Goal: Information Seeking & Learning: Learn about a topic

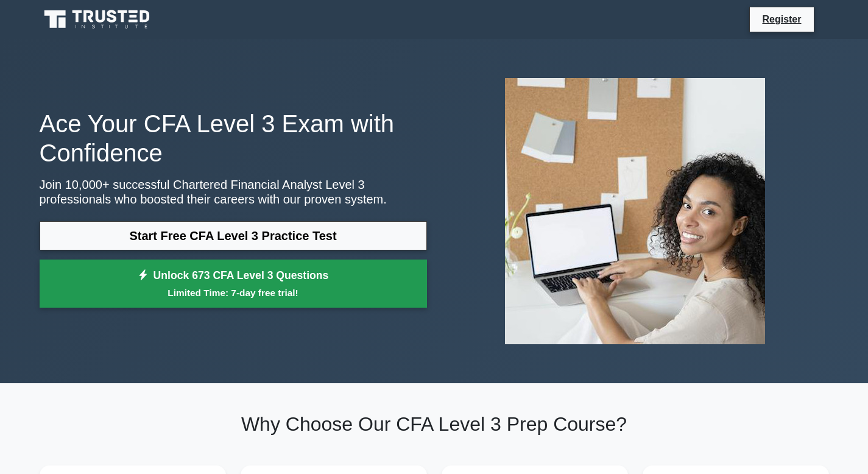
click at [259, 291] on small "Limited Time: 7-day free trial!" at bounding box center [233, 293] width 357 height 14
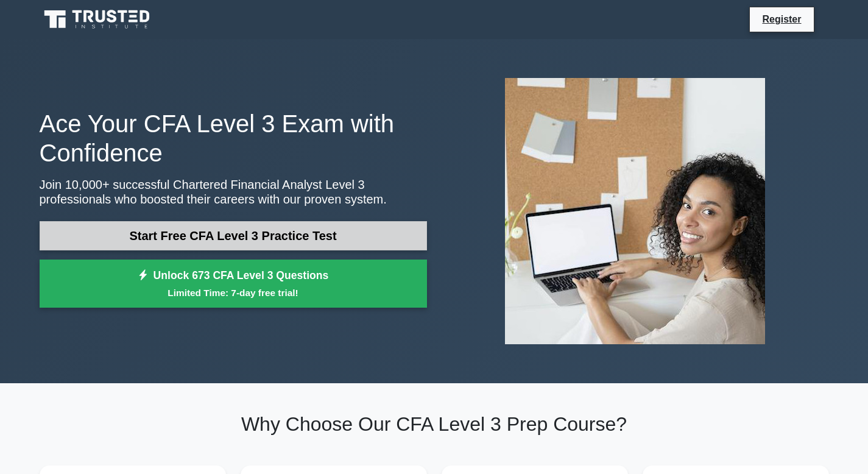
click at [218, 236] on link "Start Free CFA Level 3 Practice Test" at bounding box center [234, 235] width 388 height 29
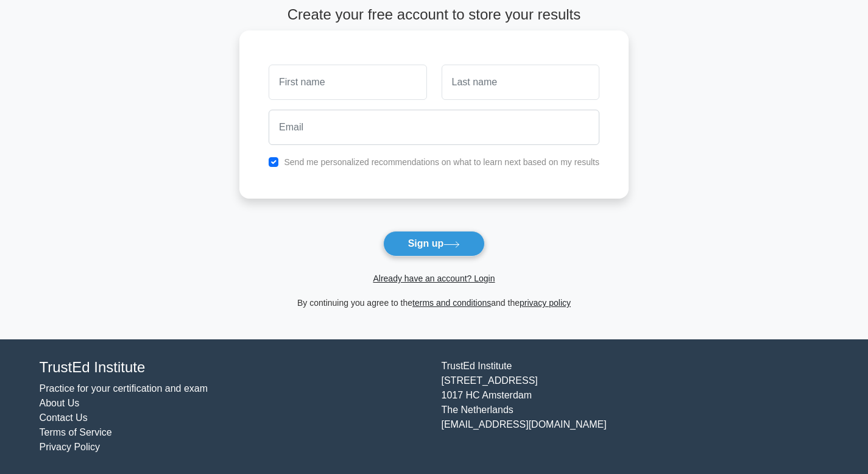
click at [373, 91] on input "text" at bounding box center [348, 82] width 158 height 35
type input "Marubini"
type input "Maboyi"
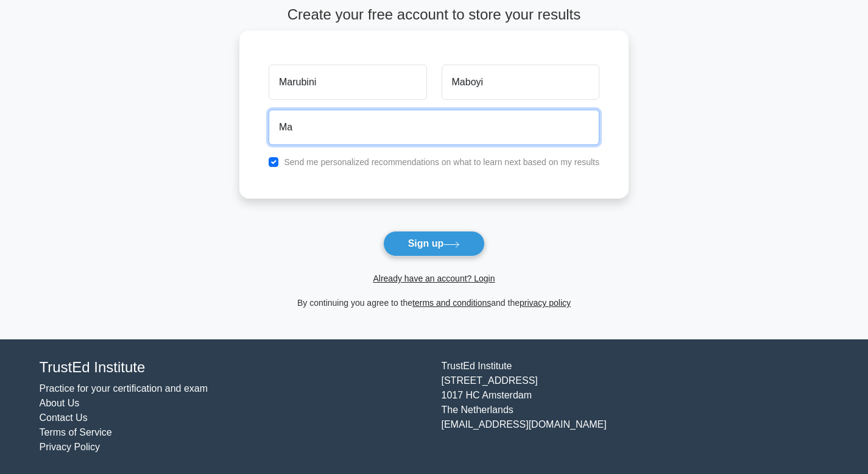
type input "marubinimaboyi@gmail.com"
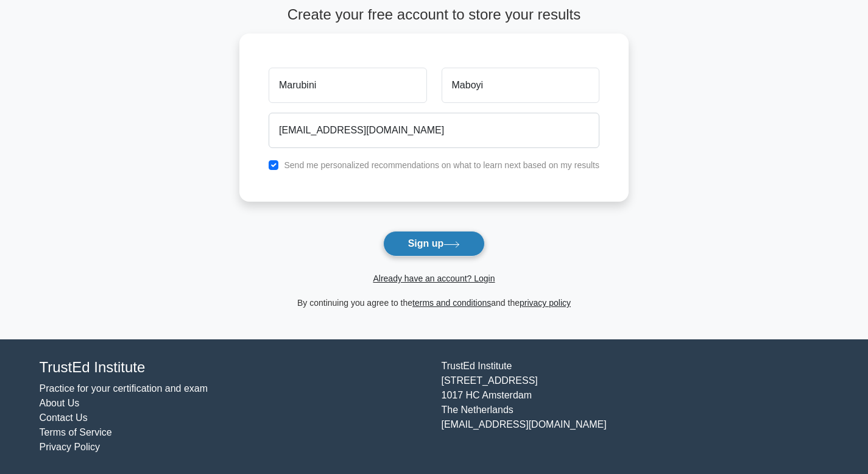
click at [439, 244] on button "Sign up" at bounding box center [434, 244] width 102 height 26
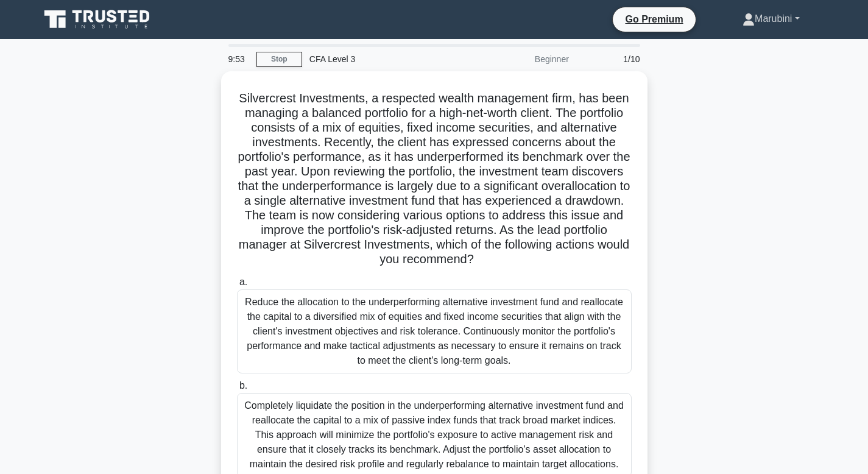
click at [778, 20] on link "Marubini" at bounding box center [771, 19] width 115 height 24
click at [743, 191] on div "Silvercrest Investments, a respected wealth management firm, has been managing …" at bounding box center [434, 341] width 804 height 541
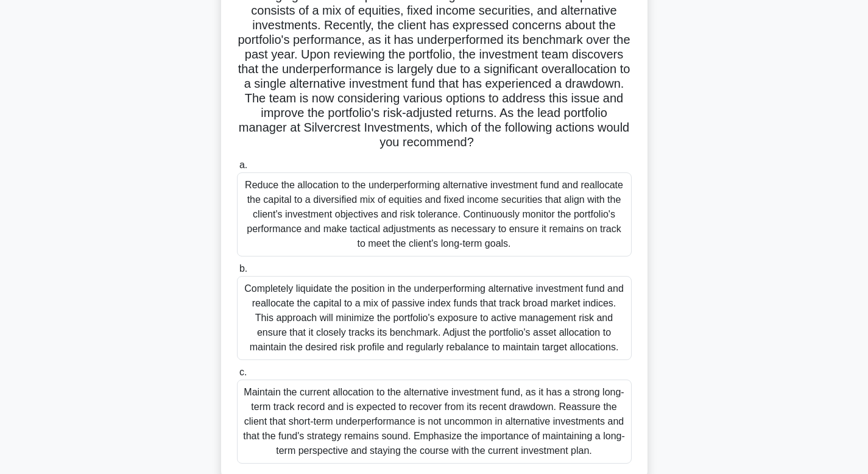
scroll to position [177, 0]
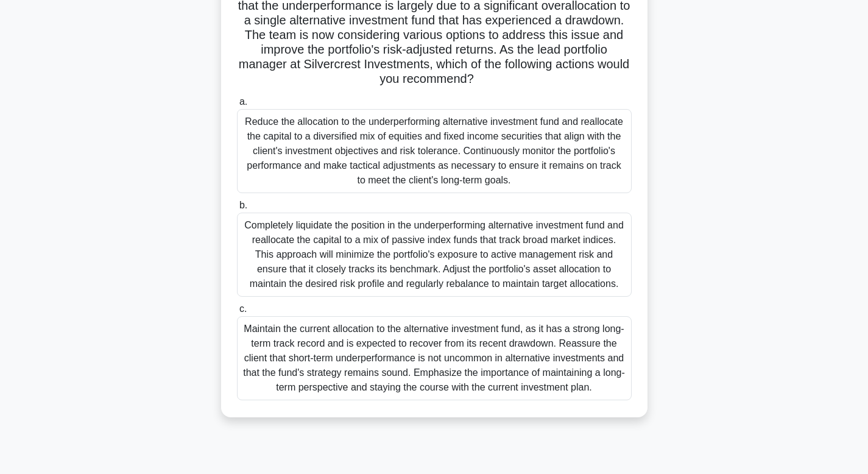
click at [392, 154] on div "Reduce the allocation to the underperforming alternative investment fund and re…" at bounding box center [434, 151] width 395 height 84
click at [237, 106] on input "a. Reduce the allocation to the underperforming alternative investment fund and…" at bounding box center [237, 102] width 0 height 8
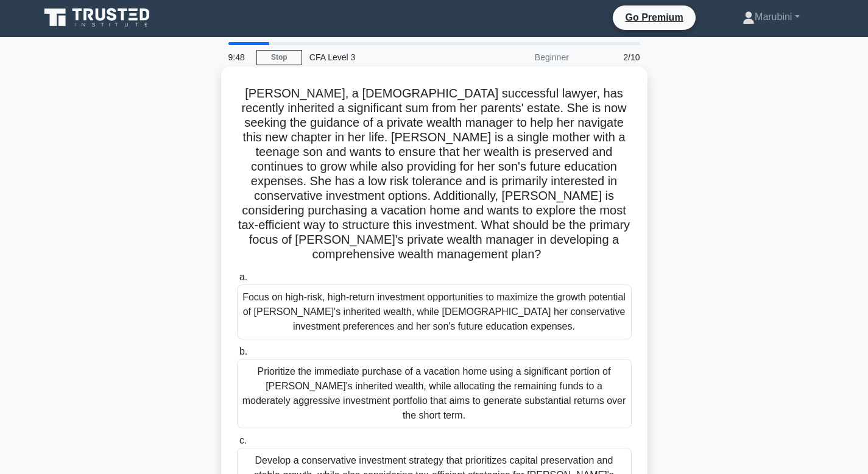
scroll to position [0, 0]
